Goal: Task Accomplishment & Management: Manage account settings

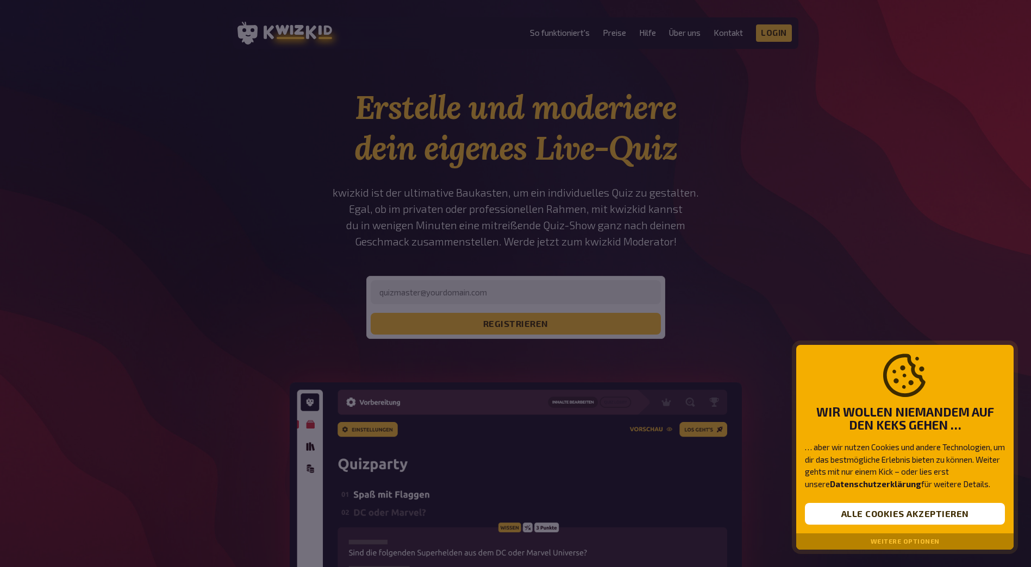
click at [513, 381] on div at bounding box center [515, 283] width 1031 height 567
click at [914, 514] on button "Alle Cookies akzeptieren" at bounding box center [905, 514] width 200 height 22
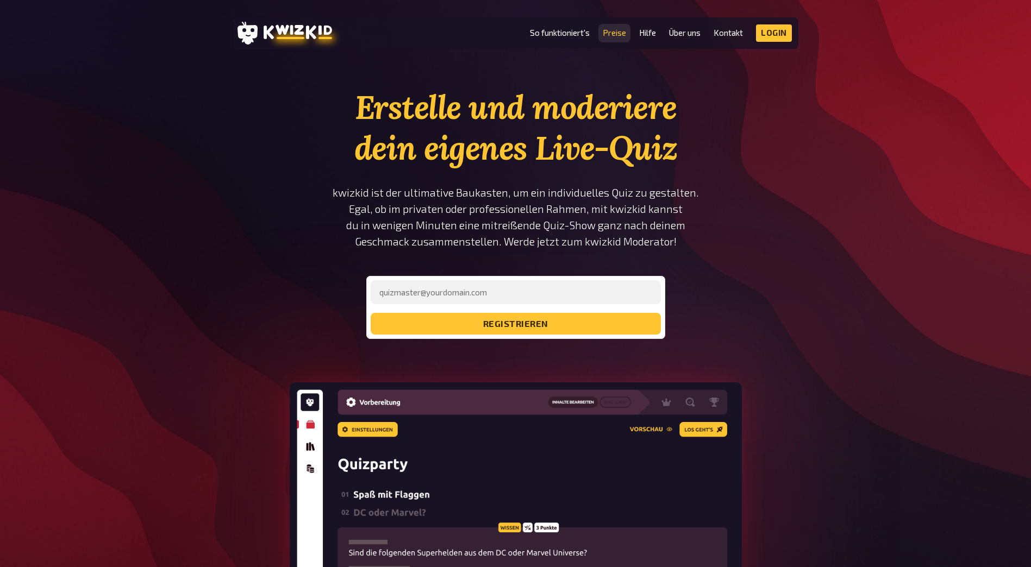
click at [616, 37] on link "Preise" at bounding box center [614, 32] width 23 height 9
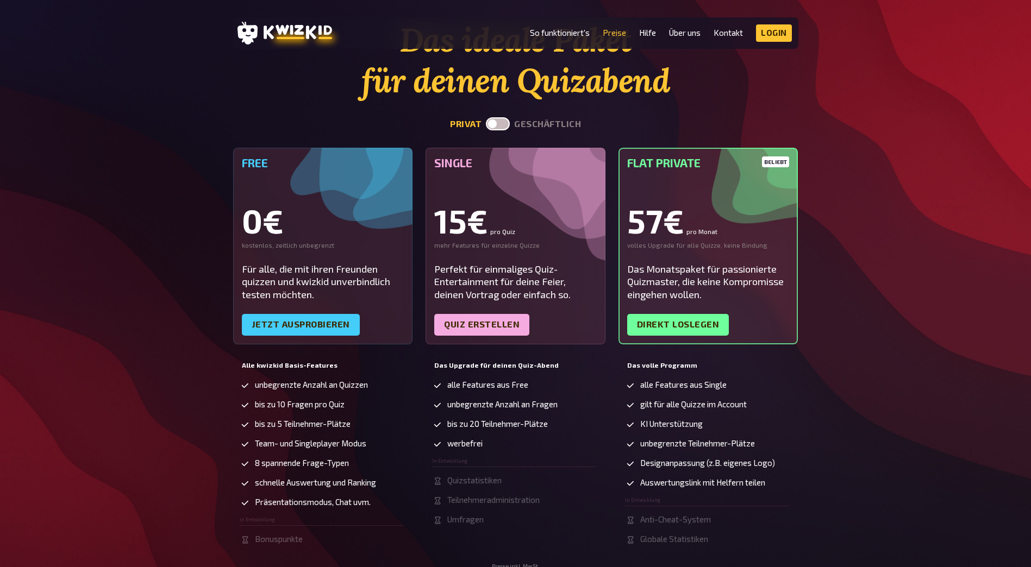
scroll to position [163, 0]
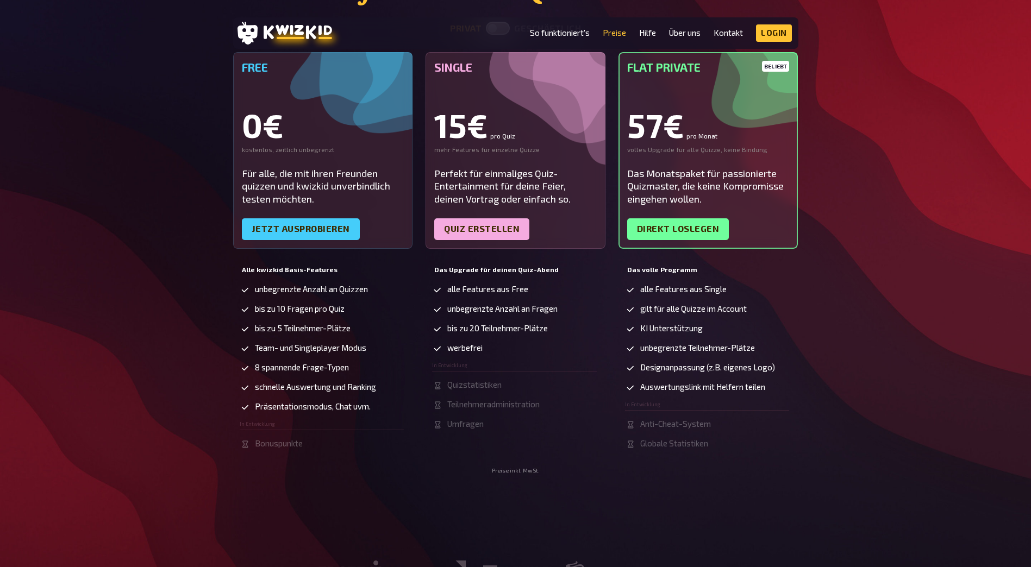
click at [66, 16] on div "Das ideale Paket für deinen Quizabend privat geschäftlich Free 0€ kostenlos, ze…" at bounding box center [515, 199] width 1031 height 550
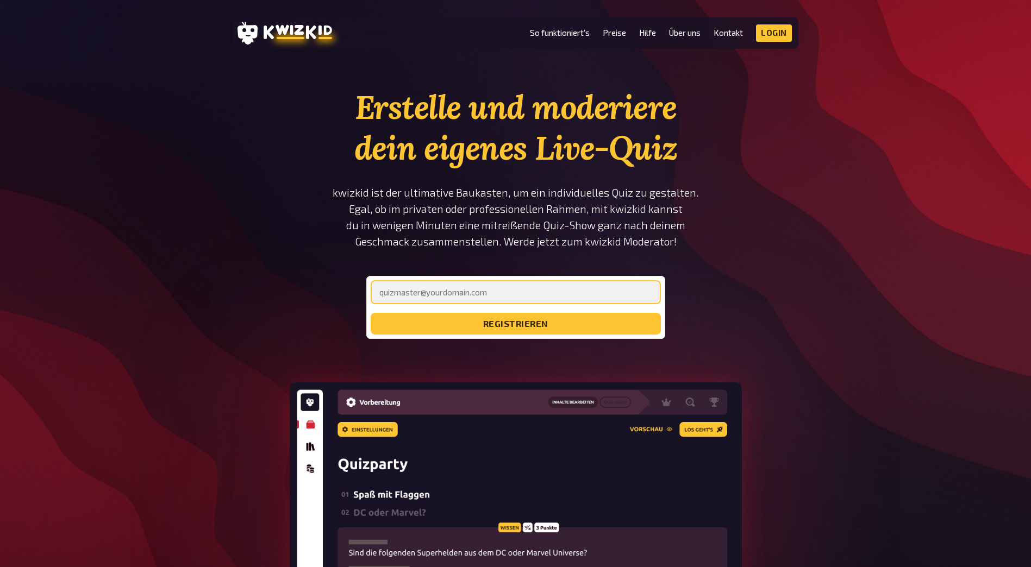
click at [452, 287] on input "email" at bounding box center [516, 292] width 290 height 24
type input "[EMAIL_ADDRESS][DOMAIN_NAME]"
click at [371, 313] on button "registrieren" at bounding box center [516, 324] width 290 height 22
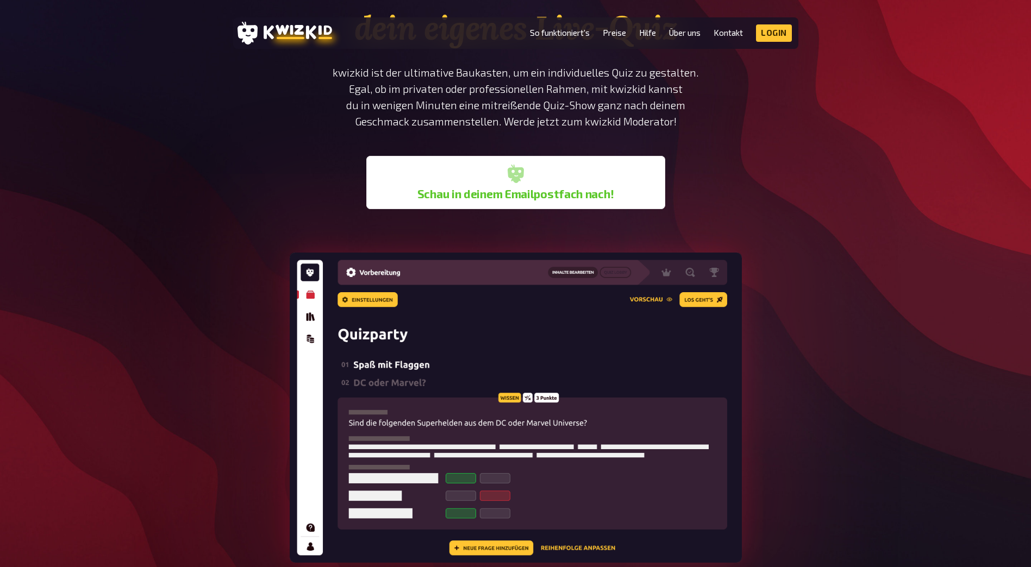
scroll to position [272, 0]
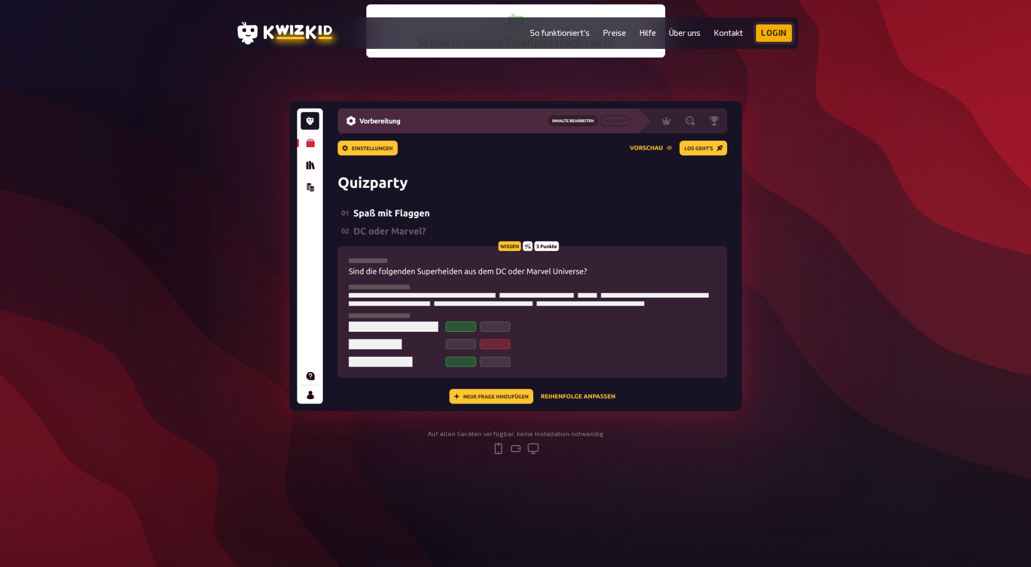
click at [768, 35] on link "Login" at bounding box center [774, 32] width 36 height 17
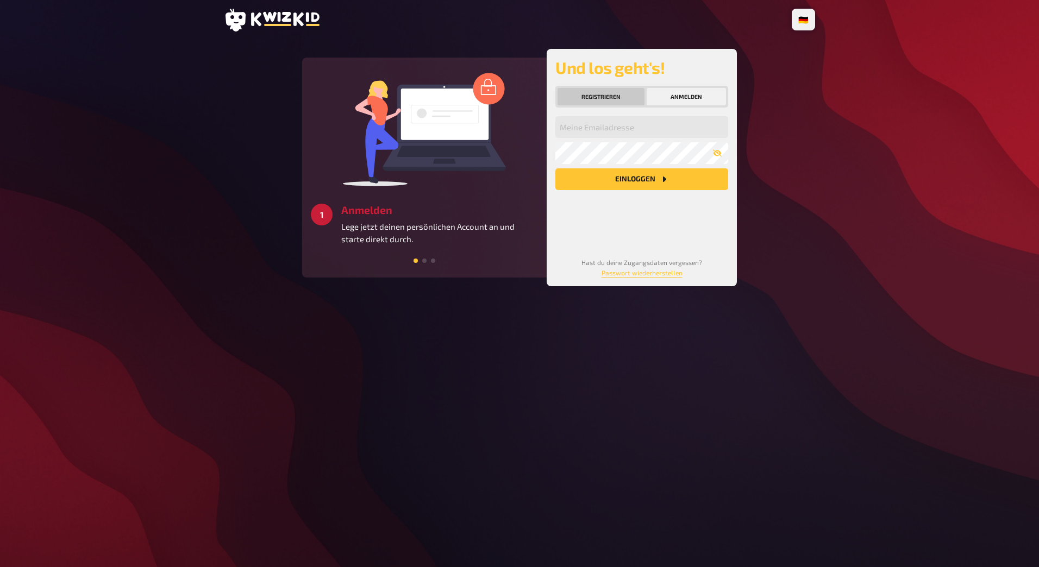
click at [620, 96] on button "Registrieren" at bounding box center [600, 96] width 87 height 17
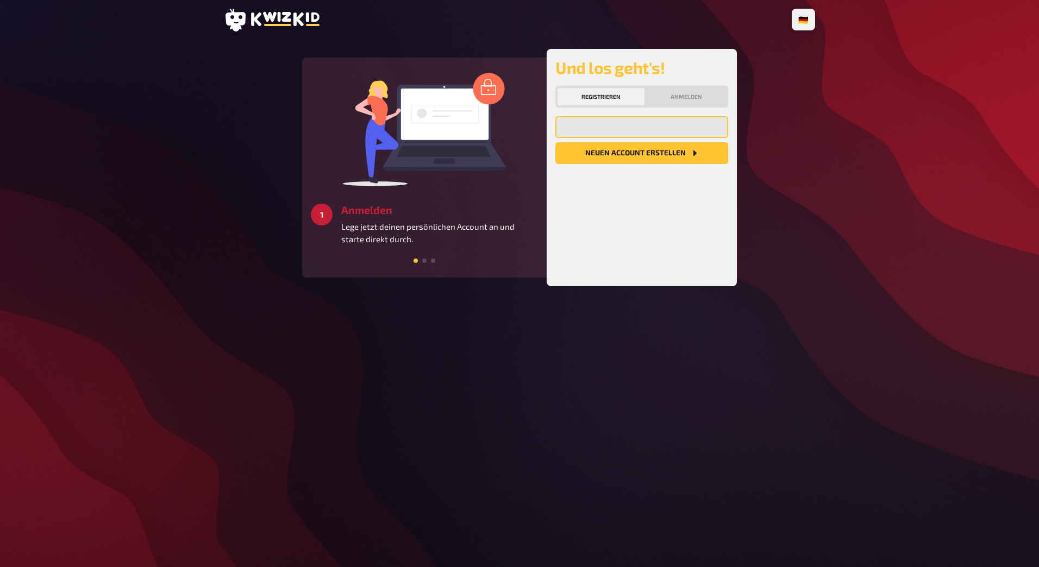
click at [619, 133] on input "email" at bounding box center [641, 127] width 173 height 22
drag, startPoint x: 619, startPoint y: 133, endPoint x: 688, endPoint y: 130, distance: 69.0
click at [619, 133] on input "email" at bounding box center [641, 127] width 173 height 22
click at [638, 121] on input "email" at bounding box center [641, 127] width 173 height 22
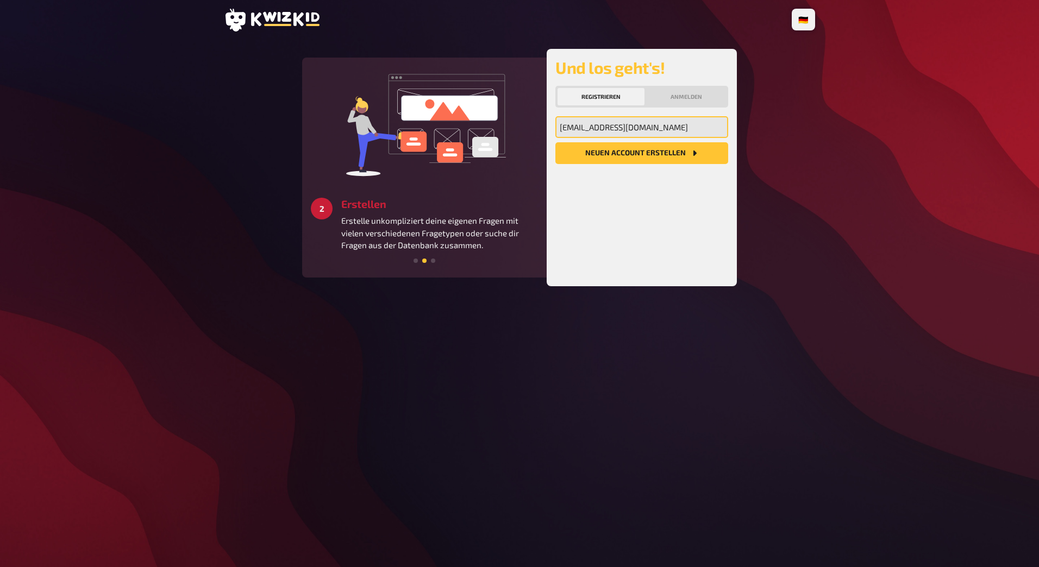
type input "rico.lueber@luebernet.ch"
click at [590, 155] on button "Neuen Account Erstellen" at bounding box center [641, 153] width 173 height 22
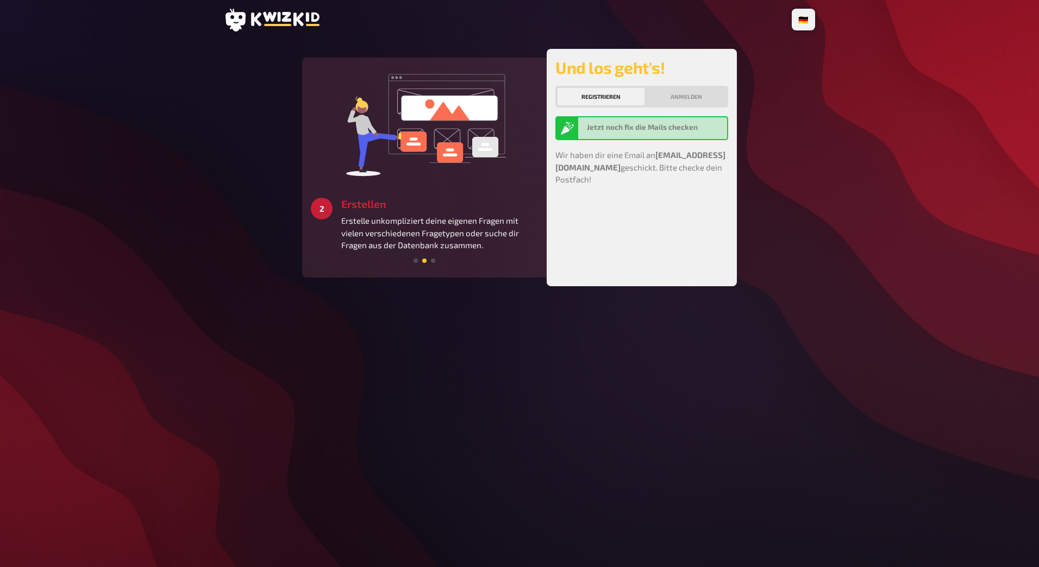
click at [434, 257] on div at bounding box center [424, 260] width 227 height 10
click at [435, 259] on span at bounding box center [433, 261] width 4 height 4
click at [436, 258] on div at bounding box center [424, 260] width 227 height 10
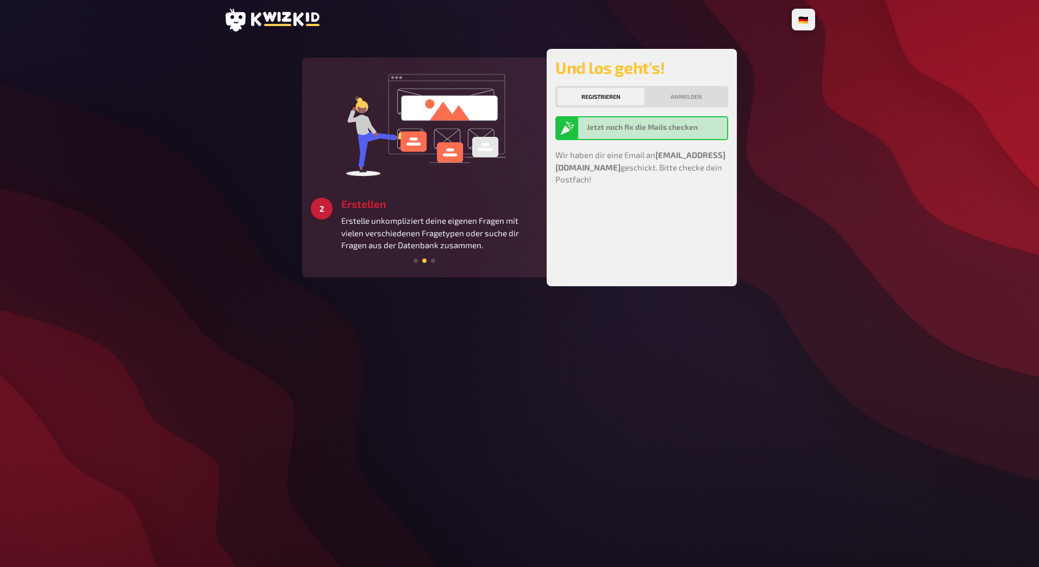
click at [436, 257] on div at bounding box center [424, 260] width 227 height 10
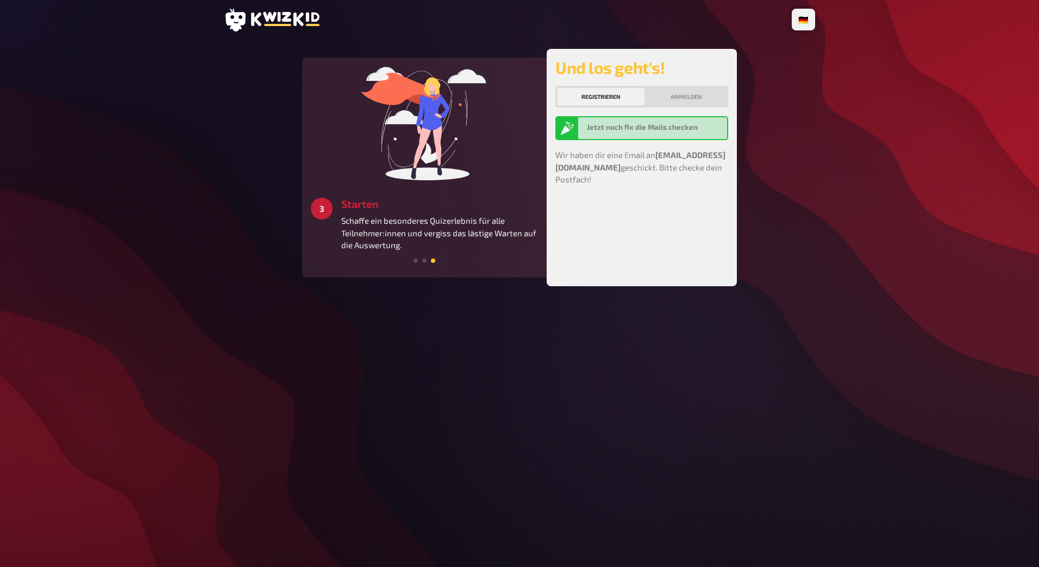
click at [629, 138] on div "Jetzt noch fix die Mails checken" at bounding box center [641, 128] width 173 height 24
click at [677, 101] on button "Anmelden" at bounding box center [686, 96] width 79 height 17
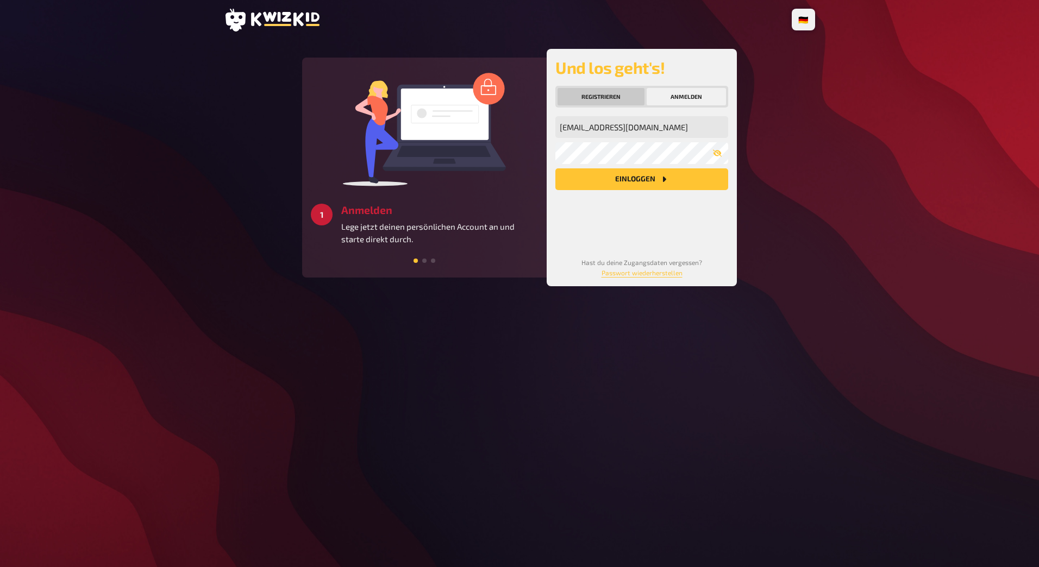
click at [620, 93] on button "Registrieren" at bounding box center [600, 96] width 87 height 17
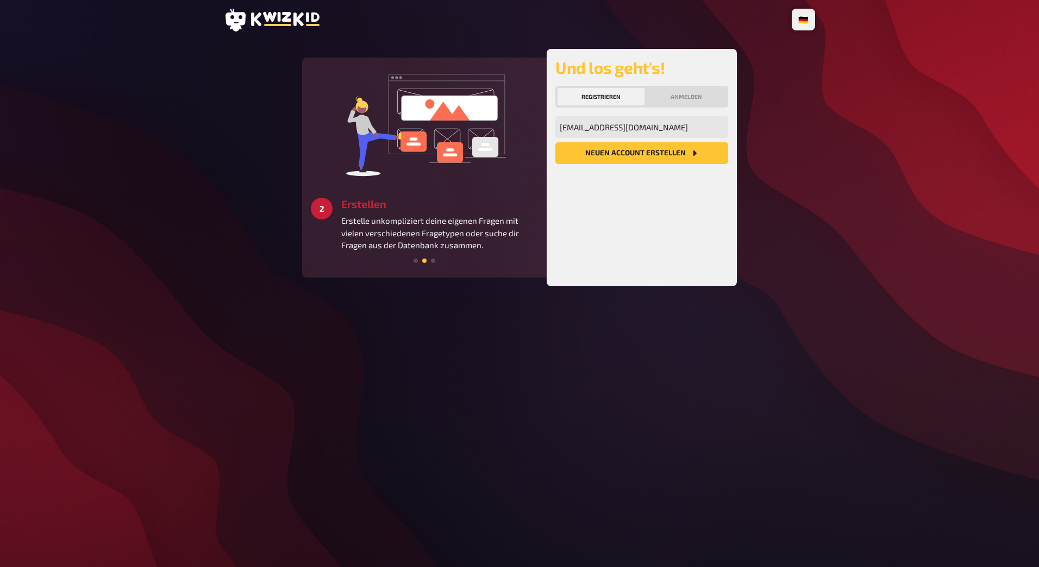
click at [649, 153] on button "Neuen Account Erstellen" at bounding box center [641, 153] width 173 height 22
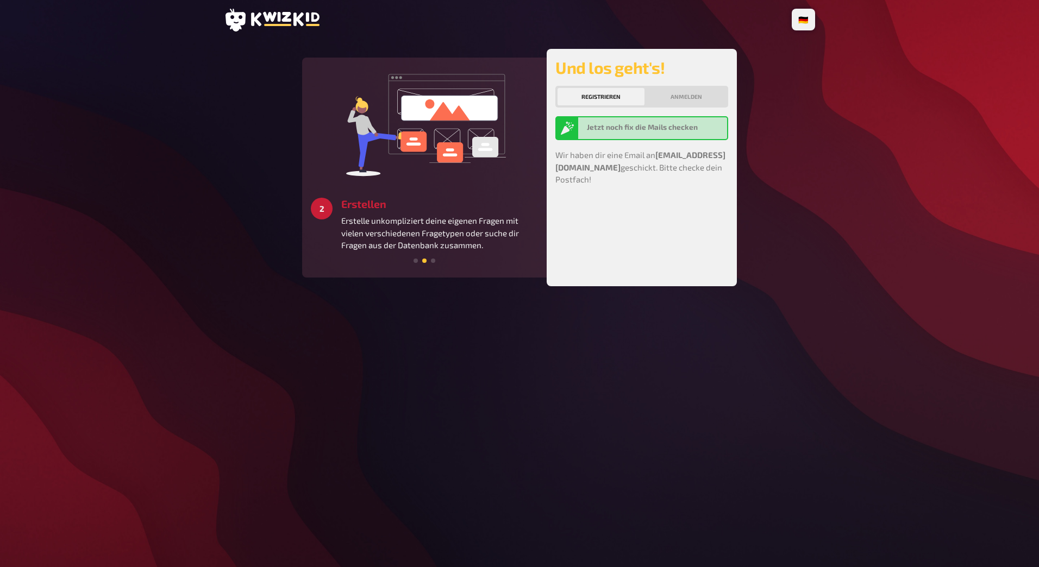
click at [621, 181] on p "Wir haben dir eine Email an rico.lueber@luebernet.ch geschickt. Bitte checke de…" at bounding box center [641, 167] width 173 height 37
click at [687, 95] on button "Anmelden" at bounding box center [686, 96] width 79 height 17
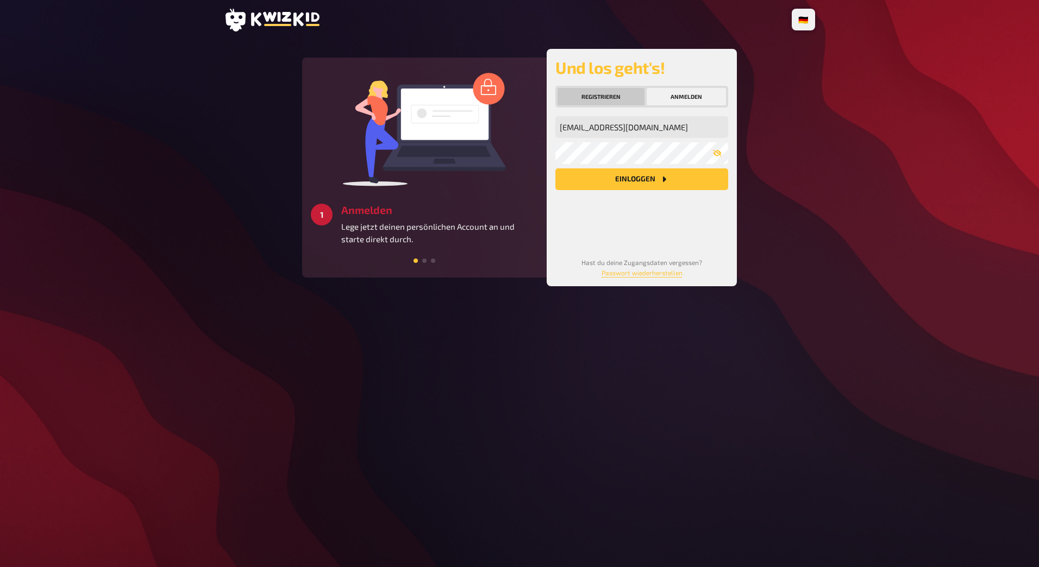
click at [621, 93] on button "Registrieren" at bounding box center [600, 96] width 87 height 17
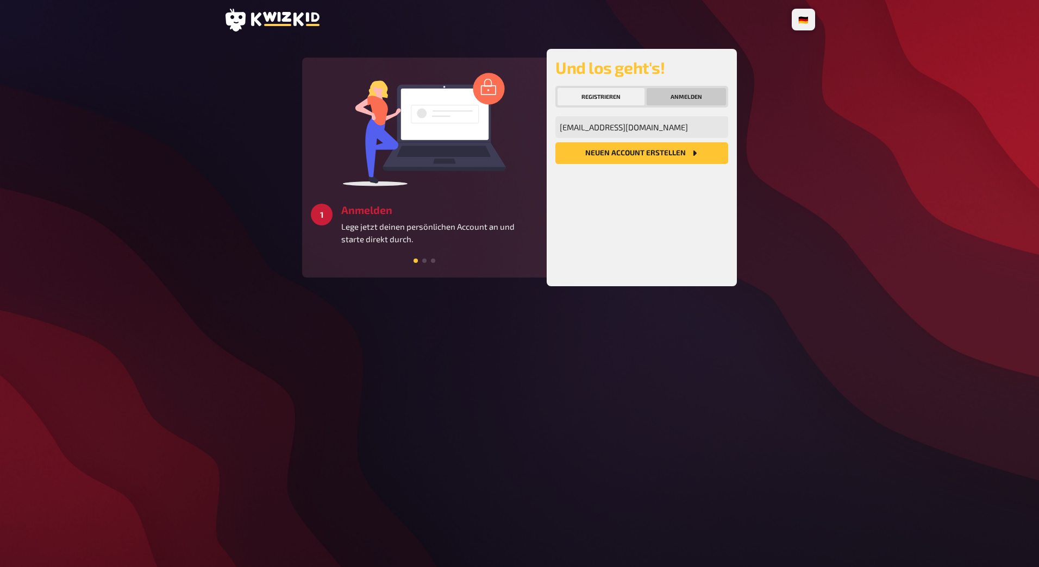
click at [681, 93] on button "Anmelden" at bounding box center [686, 96] width 79 height 17
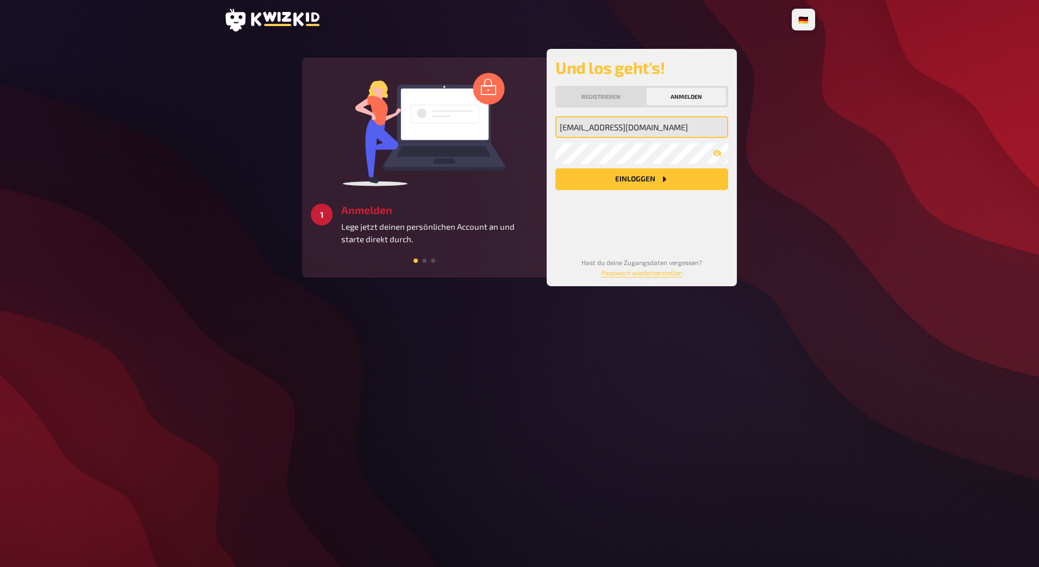
drag, startPoint x: 682, startPoint y: 131, endPoint x: 605, endPoint y: 131, distance: 77.2
click at [605, 131] on input "[EMAIL_ADDRESS][DOMAIN_NAME]" at bounding box center [641, 127] width 173 height 22
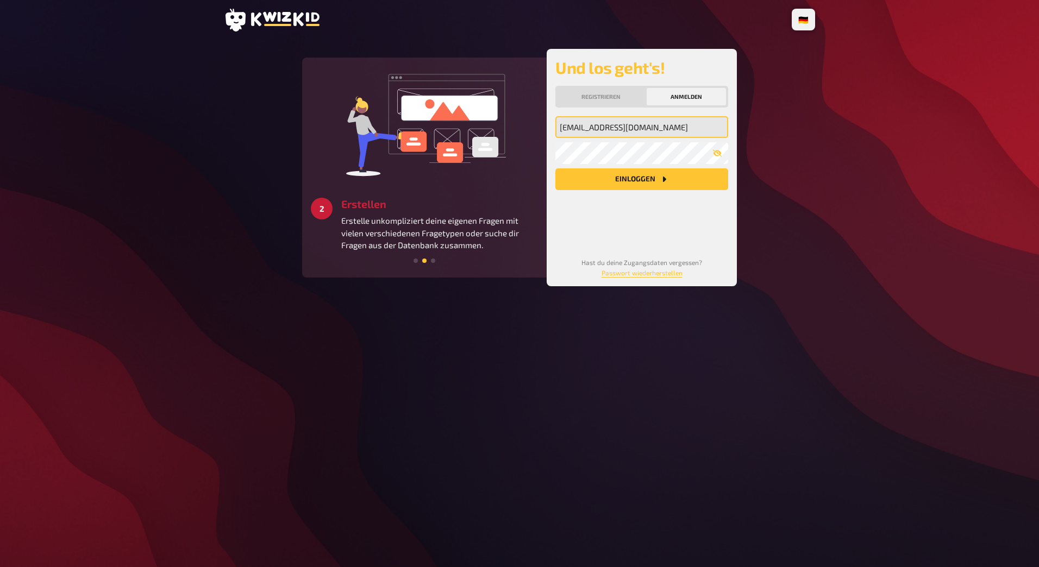
type input "rico.lueber@zurich-airport.com"
drag, startPoint x: 688, startPoint y: 126, endPoint x: 547, endPoint y: 120, distance: 142.0
click at [486, 126] on div "3 Starten Schaffe ein besonderes Quizerlebnis für alle Teilnehmer:innen und ver…" at bounding box center [519, 167] width 435 height 237
click at [612, 127] on input "rico.lueber@zurich-airport.com" at bounding box center [641, 127] width 173 height 22
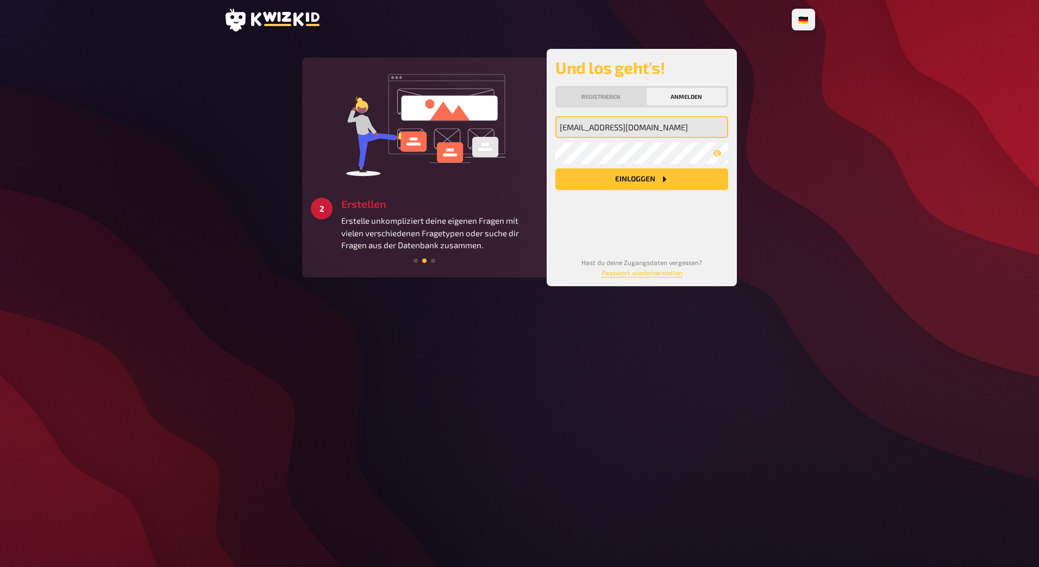
click at [612, 127] on input "rico.lueber@zurich-airport.com" at bounding box center [641, 127] width 173 height 22
click at [615, 96] on button "Registrieren" at bounding box center [600, 96] width 87 height 17
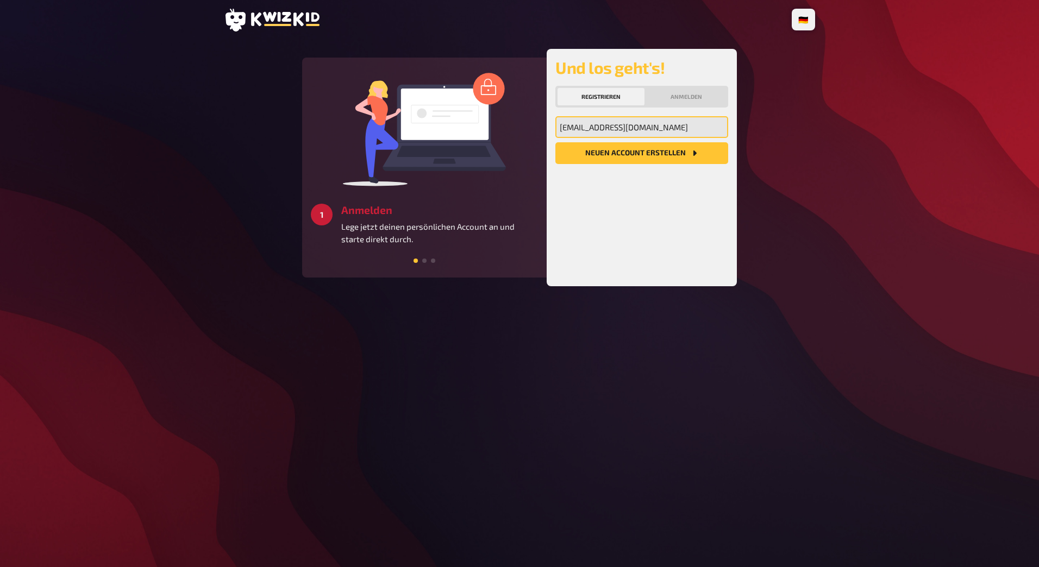
click at [640, 132] on input "rico.lueber@zurich-airport.com" at bounding box center [641, 127] width 173 height 22
drag, startPoint x: 704, startPoint y: 130, endPoint x: 547, endPoint y: 130, distance: 157.0
click at [542, 130] on div "3 Starten Schaffe ein besonderes Quizerlebnis für alle Teilnehmer:innen und ver…" at bounding box center [519, 167] width 435 height 237
click at [655, 155] on button "Neuen Account Erstellen" at bounding box center [641, 153] width 173 height 22
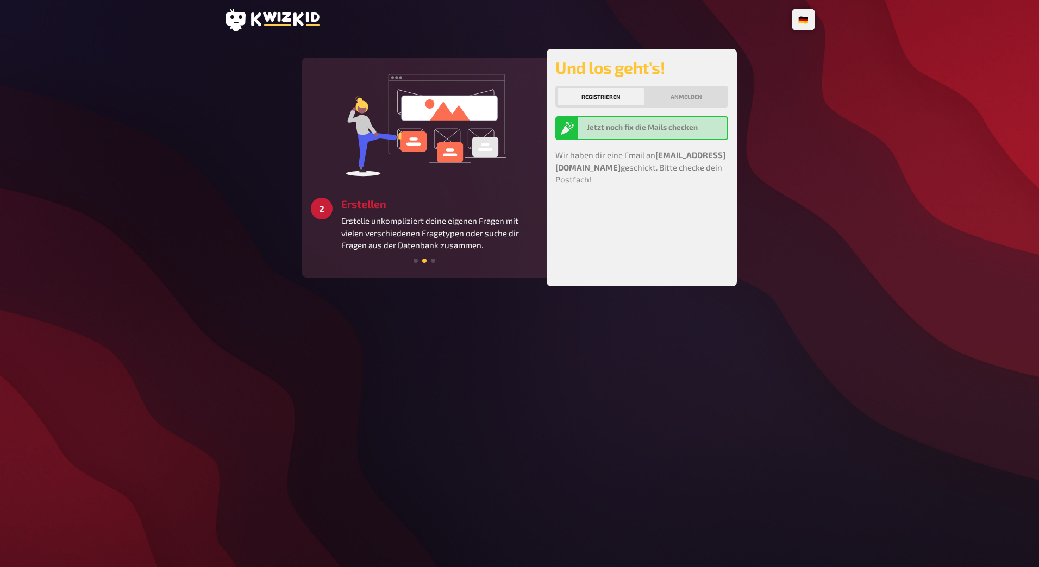
click at [292, 16] on icon at bounding box center [272, 20] width 96 height 23
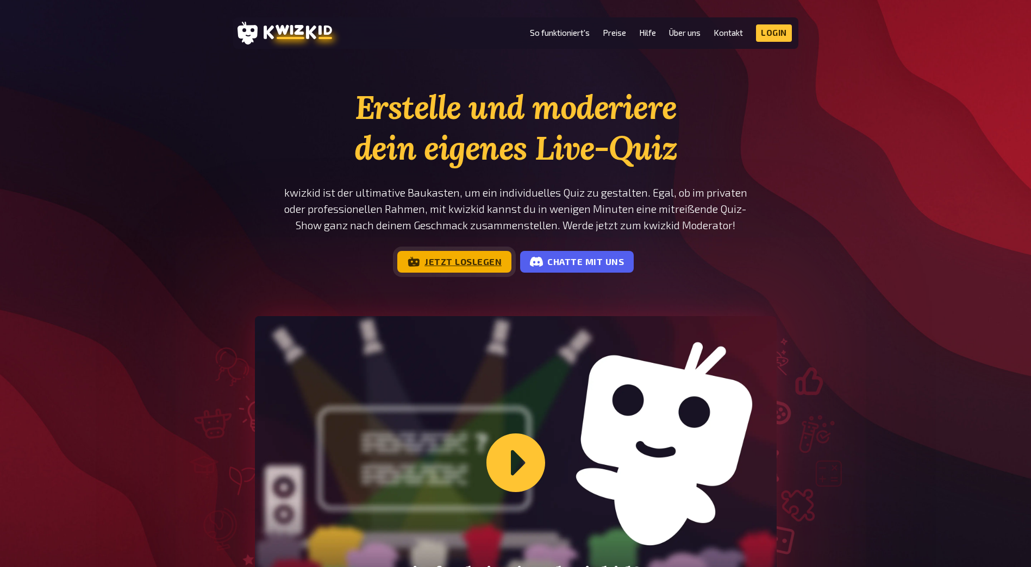
click at [481, 258] on link "Jetzt loslegen" at bounding box center [454, 262] width 114 height 22
click at [610, 35] on link "Preise" at bounding box center [614, 32] width 23 height 9
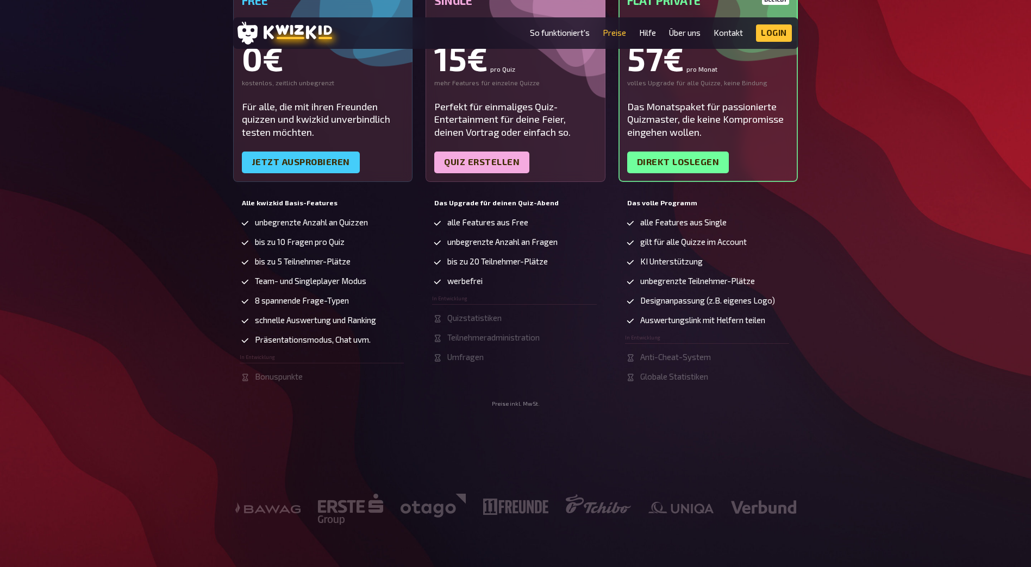
scroll to position [163, 0]
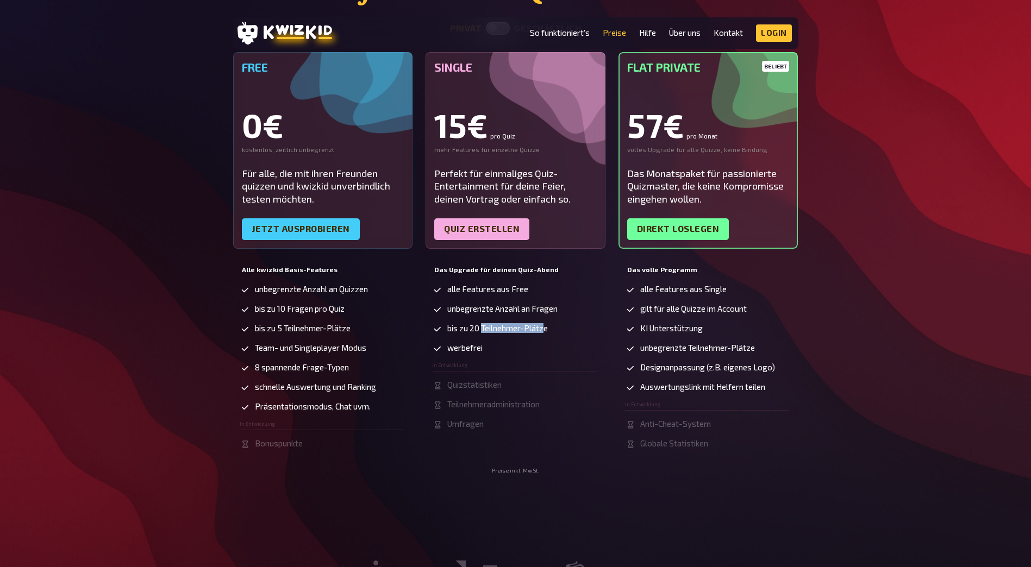
drag, startPoint x: 484, startPoint y: 330, endPoint x: 547, endPoint y: 332, distance: 63.1
click at [547, 332] on span "bis zu 20 Teilnehmer-Plätze" at bounding box center [497, 328] width 101 height 9
drag, startPoint x: 547, startPoint y: 332, endPoint x: 508, endPoint y: 355, distance: 45.1
click at [508, 355] on ul "alle Features aus Free unbegrenzte Anzahl an Fragen bis zu 20 Teilnehmer-Plätze…" at bounding box center [514, 357] width 165 height 145
drag, startPoint x: 478, startPoint y: 346, endPoint x: 452, endPoint y: 346, distance: 26.1
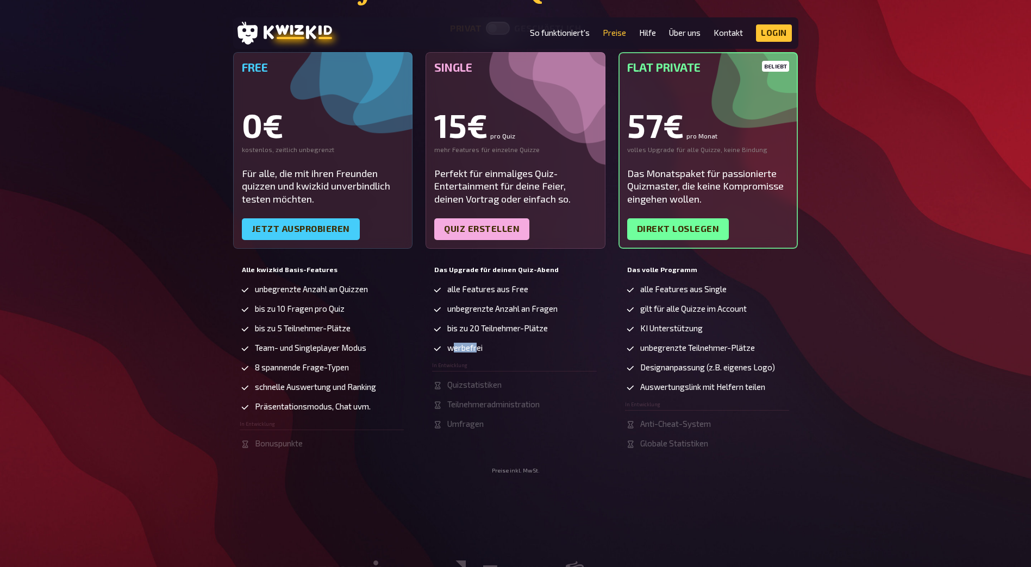
click at [452, 346] on span "werbefrei" at bounding box center [464, 347] width 35 height 9
drag, startPoint x: 452, startPoint y: 346, endPoint x: 515, endPoint y: 417, distance: 94.7
click at [472, 372] on ul "alle Features aus Free unbegrenzte Anzahl an Fragen bis zu 20 Teilnehmer-Plätze…" at bounding box center [514, 357] width 165 height 145
drag, startPoint x: 517, startPoint y: 471, endPoint x: 506, endPoint y: 388, distance: 83.4
click at [517, 470] on small "Preise inkl. MwSt." at bounding box center [516, 470] width 48 height 7
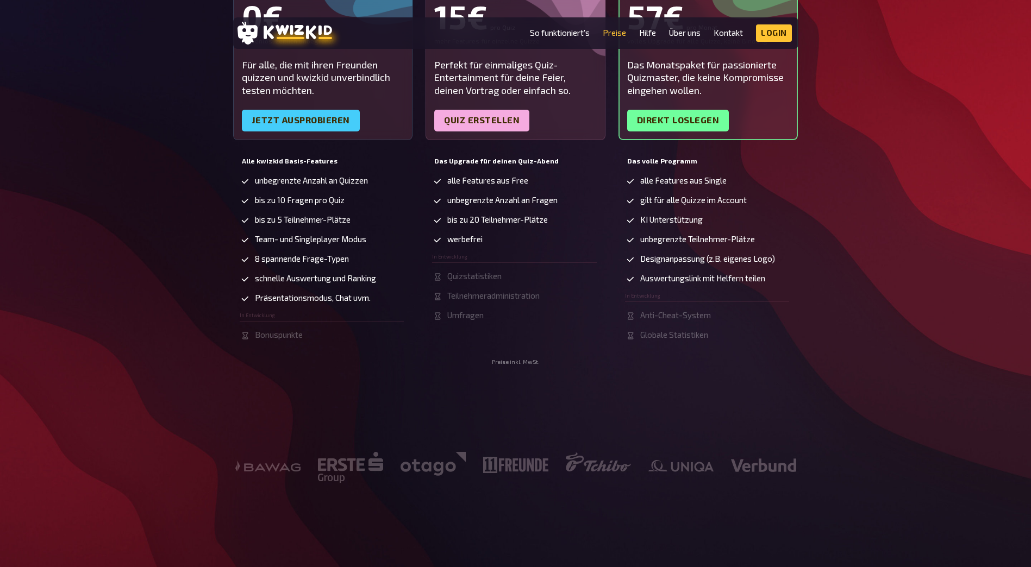
scroll to position [0, 0]
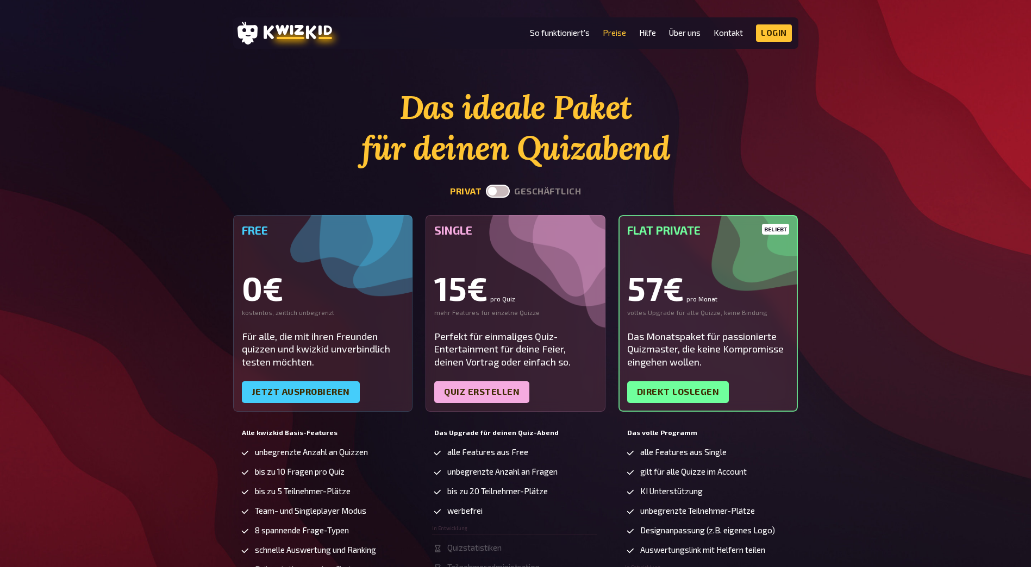
click at [502, 192] on label at bounding box center [498, 191] width 24 height 13
click at [486, 185] on input "checkbox" at bounding box center [485, 184] width 1 height 1
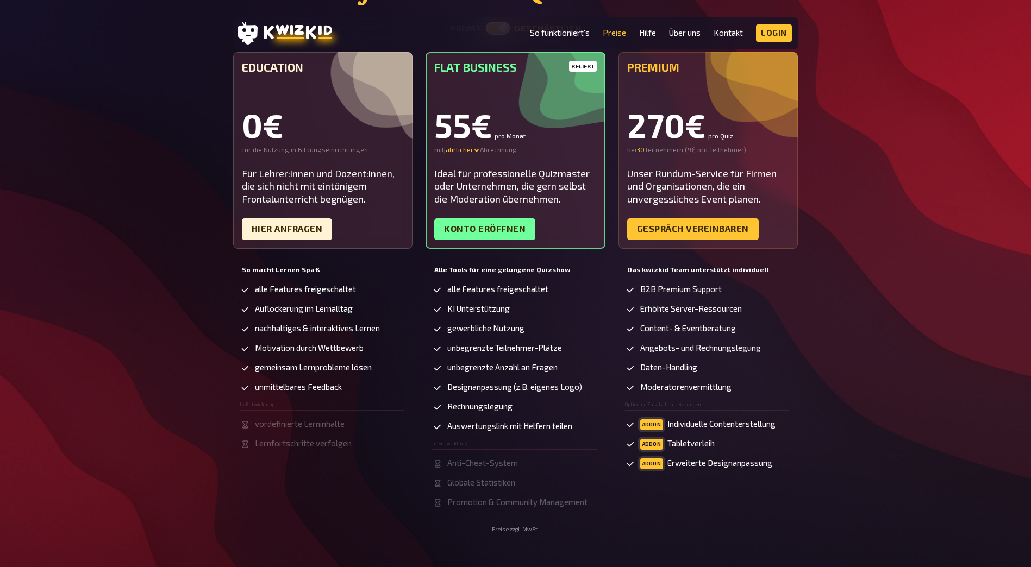
scroll to position [54, 0]
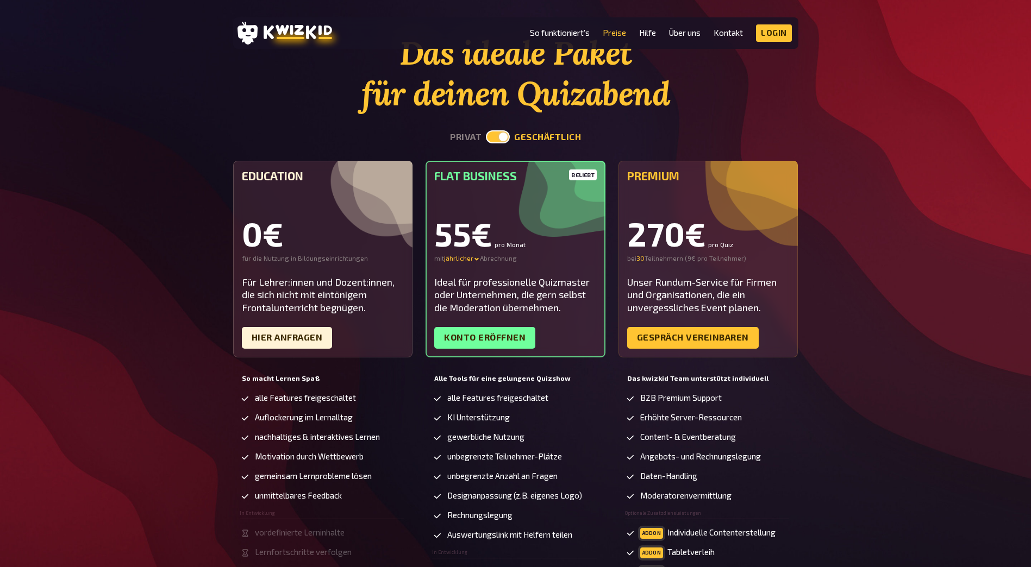
click at [498, 137] on label at bounding box center [498, 136] width 24 height 13
click at [486, 130] on input "checkbox" at bounding box center [485, 130] width 1 height 1
checkbox input "false"
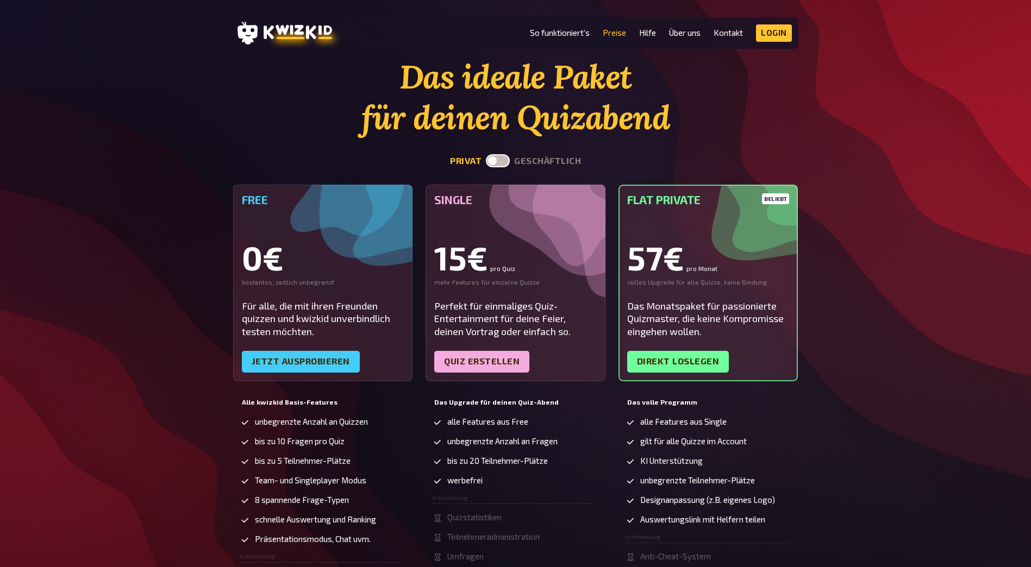
scroll to position [0, 0]
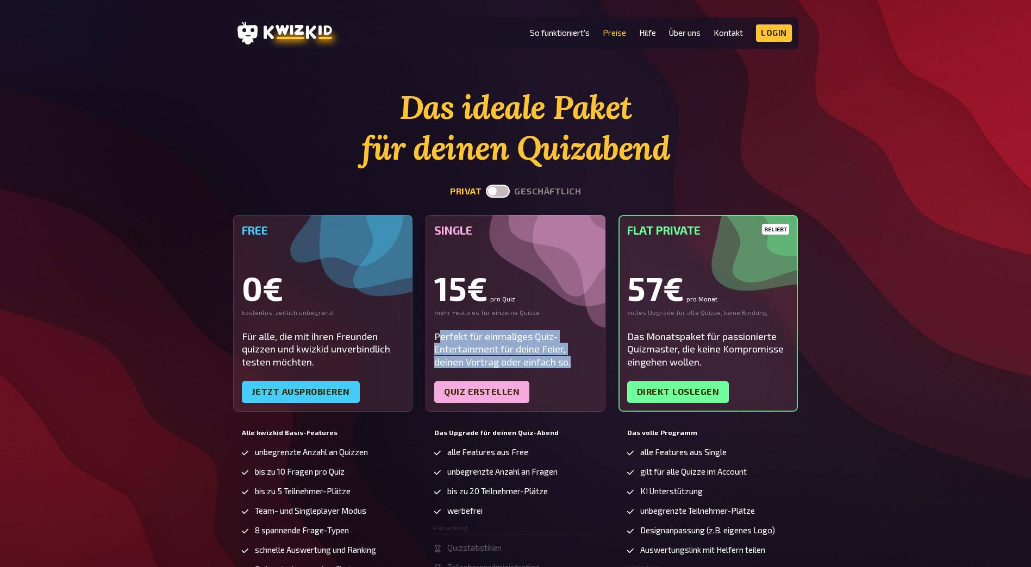
drag, startPoint x: 521, startPoint y: 354, endPoint x: 440, endPoint y: 331, distance: 84.1
click at [440, 331] on div "Perfekt für einmaliges Quiz-Entertainment für deine Feier, deinen Vortrag oder …" at bounding box center [515, 349] width 162 height 38
drag, startPoint x: 440, startPoint y: 331, endPoint x: 487, endPoint y: 344, distance: 48.7
click at [487, 344] on div "Perfekt für einmaliges Quiz-Entertainment für deine Feier, deinen Vortrag oder …" at bounding box center [515, 349] width 162 height 38
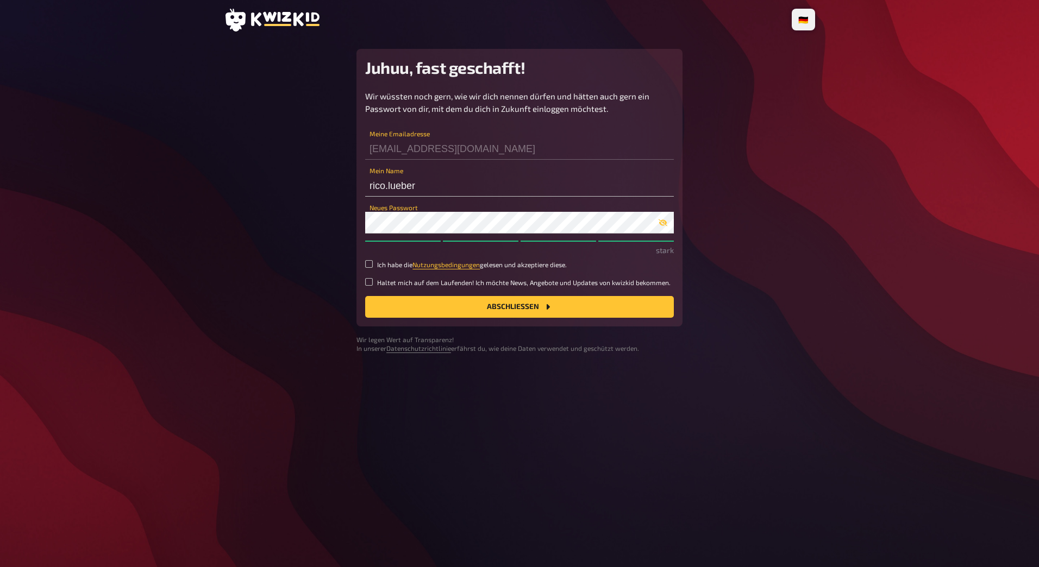
click at [383, 266] on small "Ich habe die Nutzungsbedingungen gelesen und akzeptiere diese." at bounding box center [472, 264] width 190 height 9
click at [373, 266] on input "Ich habe die Nutzungsbedingungen gelesen und akzeptiere diese." at bounding box center [369, 264] width 8 height 8
checkbox input "true"
click at [436, 303] on button "Abschließen" at bounding box center [519, 307] width 309 height 22
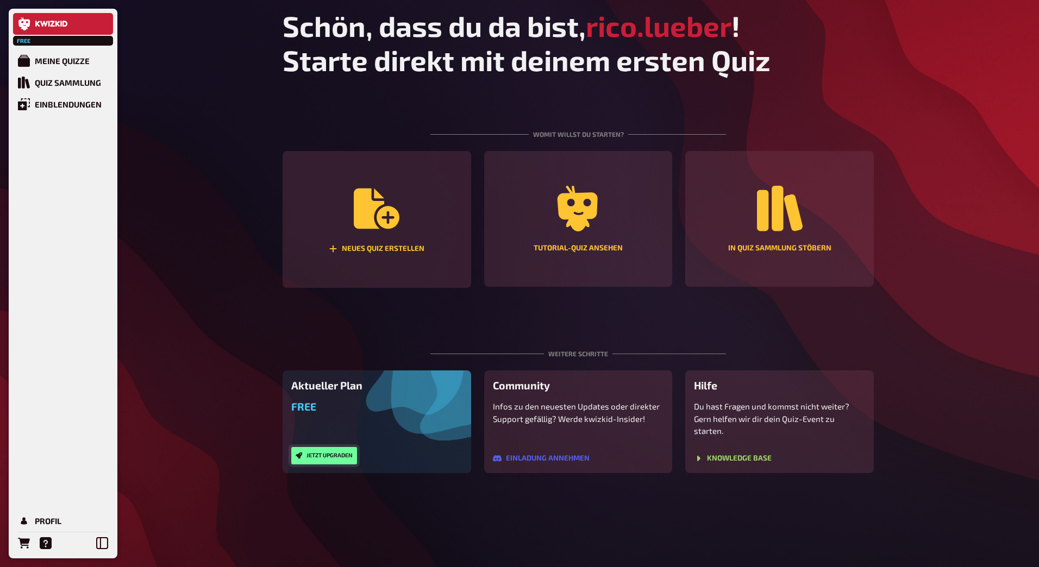
click at [332, 447] on button "Jetzt upgraden" at bounding box center [324, 455] width 66 height 17
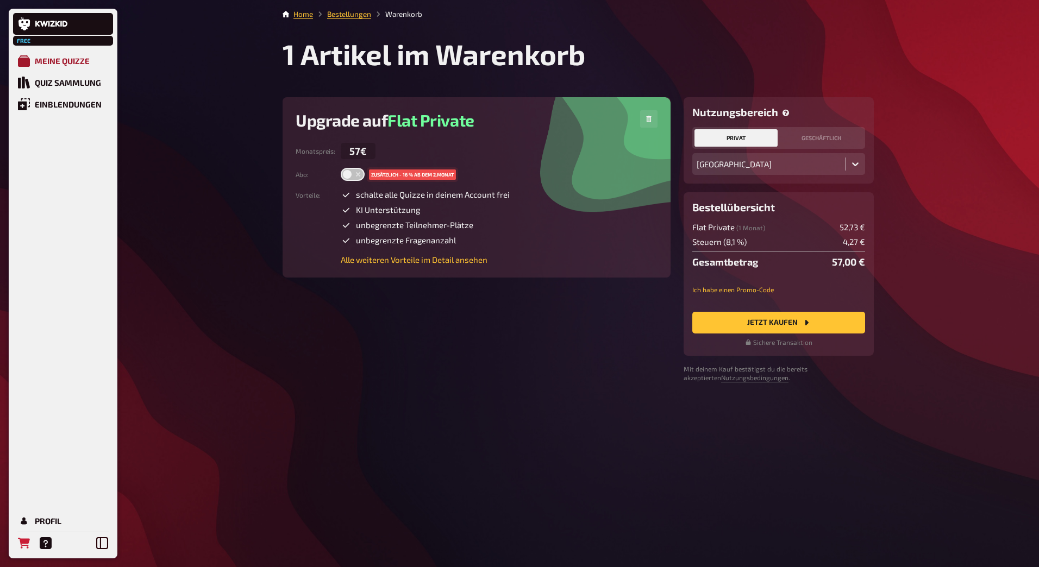
click at [79, 59] on div "Meine Quizze" at bounding box center [62, 61] width 55 height 10
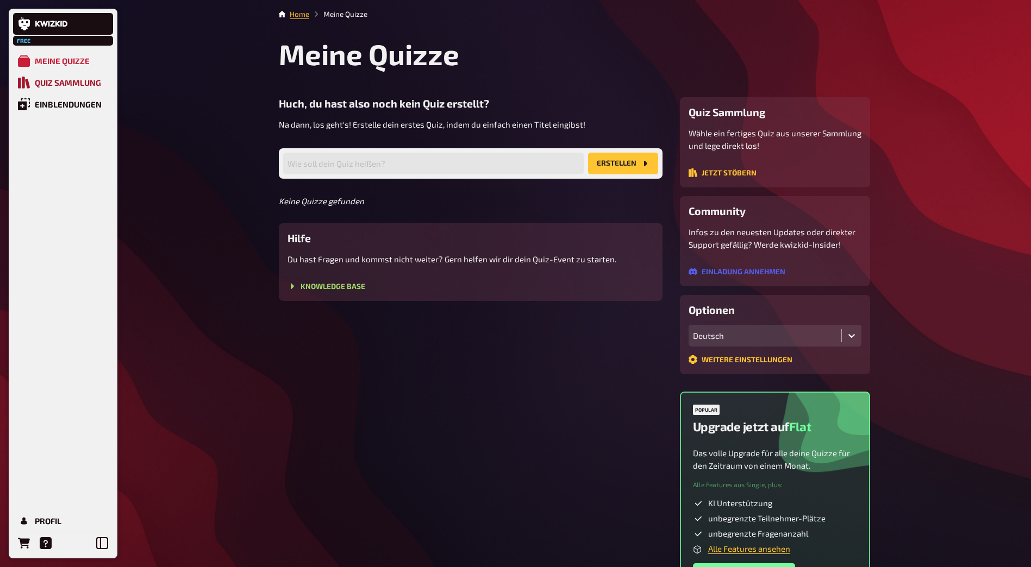
click at [70, 79] on div "Quiz Sammlung" at bounding box center [68, 83] width 66 height 10
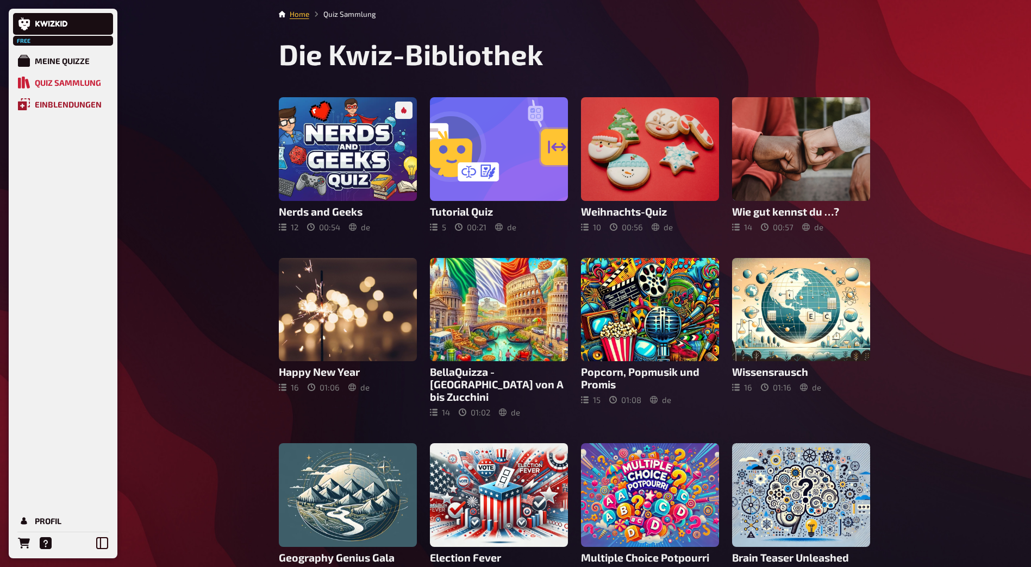
click at [70, 99] on link "Einblendungen" at bounding box center [63, 104] width 100 height 22
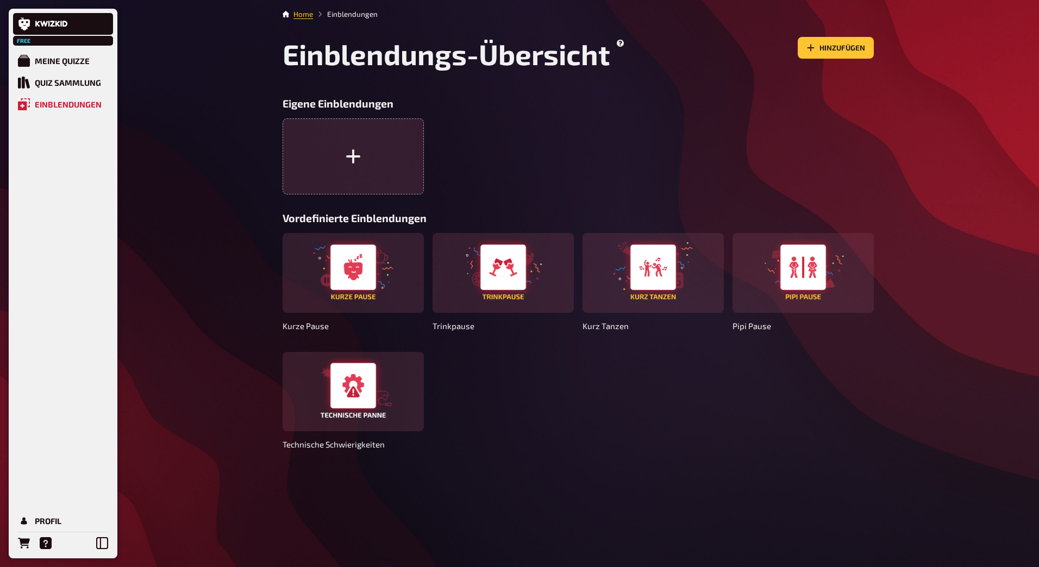
click at [65, 48] on div "Free Meine Quizze Quiz Sammlung Einblendungen Profil" at bounding box center [63, 284] width 109 height 550
click at [65, 54] on link "Meine Quizze" at bounding box center [63, 61] width 100 height 22
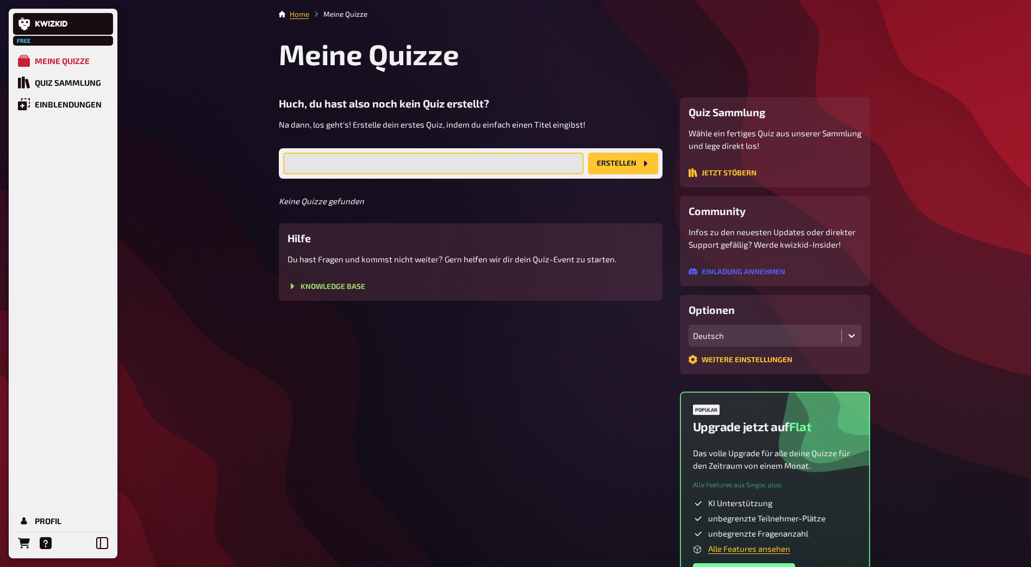
click at [369, 162] on input "text" at bounding box center [433, 164] width 300 height 22
click at [636, 164] on button "Erstellen" at bounding box center [623, 164] width 70 height 22
click at [555, 166] on input "text" at bounding box center [433, 164] width 300 height 22
click at [302, 11] on link "Home" at bounding box center [300, 14] width 20 height 9
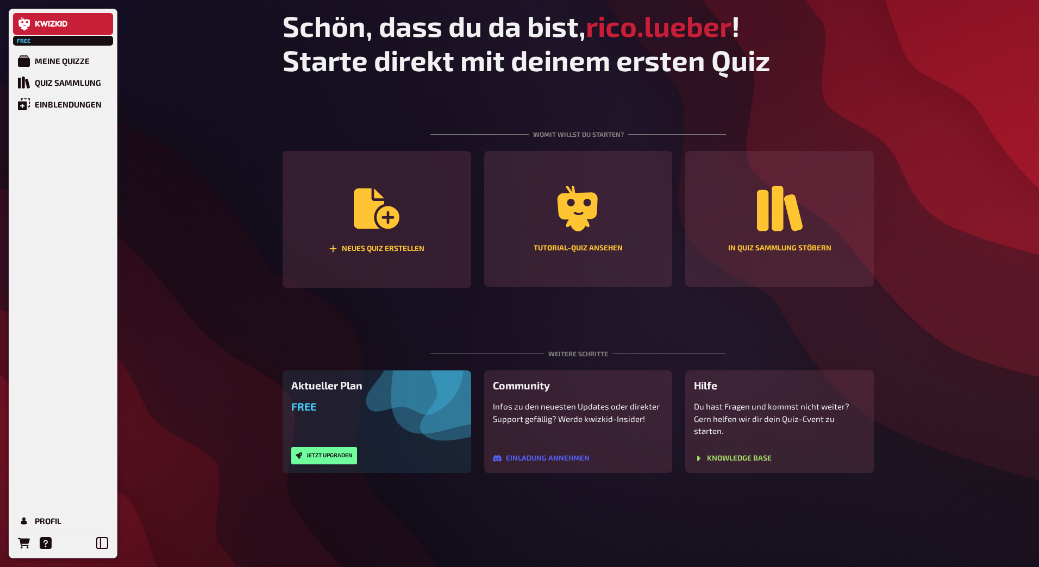
click at [914, 76] on div "Free Meine Quizze Quiz Sammlung Einblendungen Profil Schön, dass du da bist, ri…" at bounding box center [519, 283] width 1039 height 567
click at [41, 515] on link "Profil" at bounding box center [63, 521] width 100 height 22
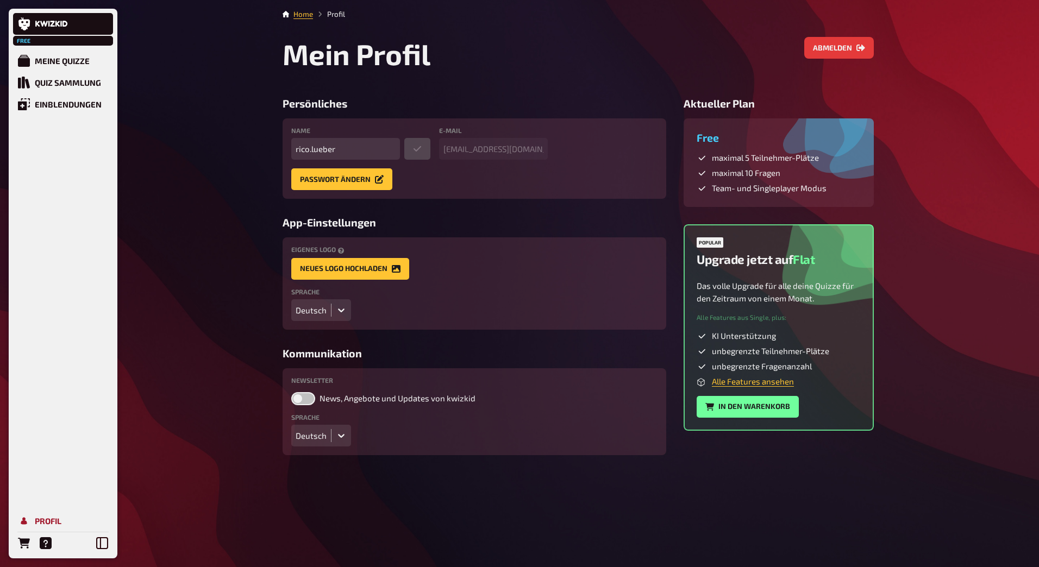
click at [46, 524] on div "Profil" at bounding box center [48, 521] width 27 height 10
click at [854, 53] on button "Abmelden" at bounding box center [839, 48] width 70 height 22
